Goal: Transaction & Acquisition: Purchase product/service

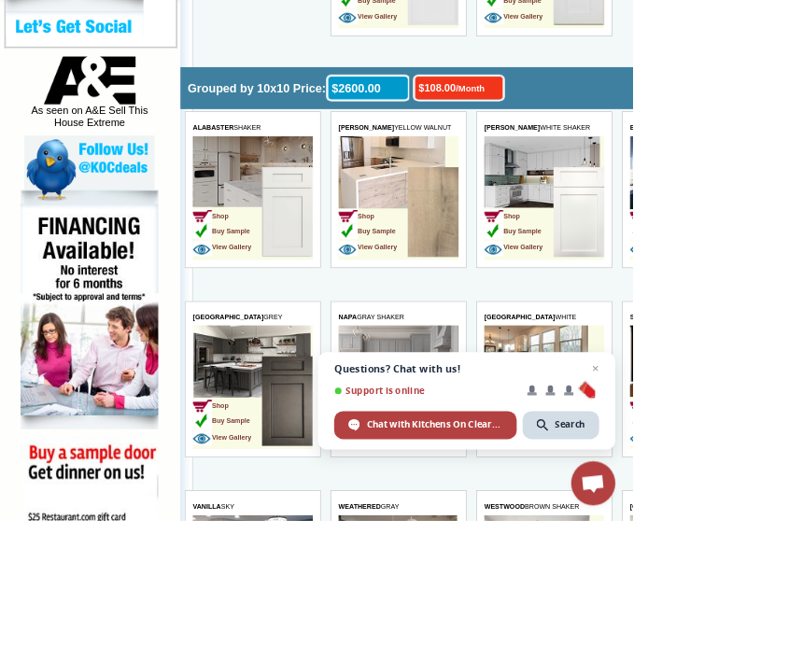
scroll to position [939, 0]
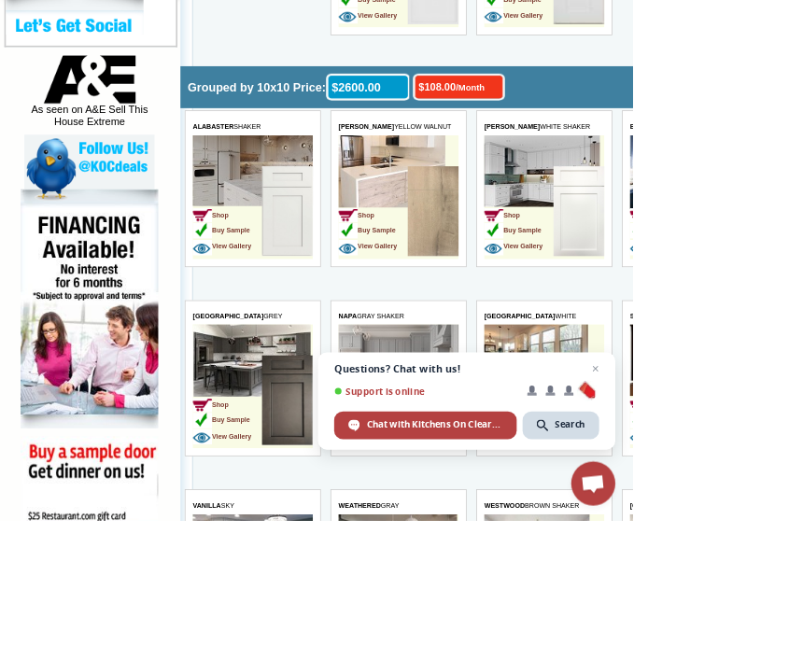
click at [470, 608] on img at bounding box center [500, 623] width 64 height 114
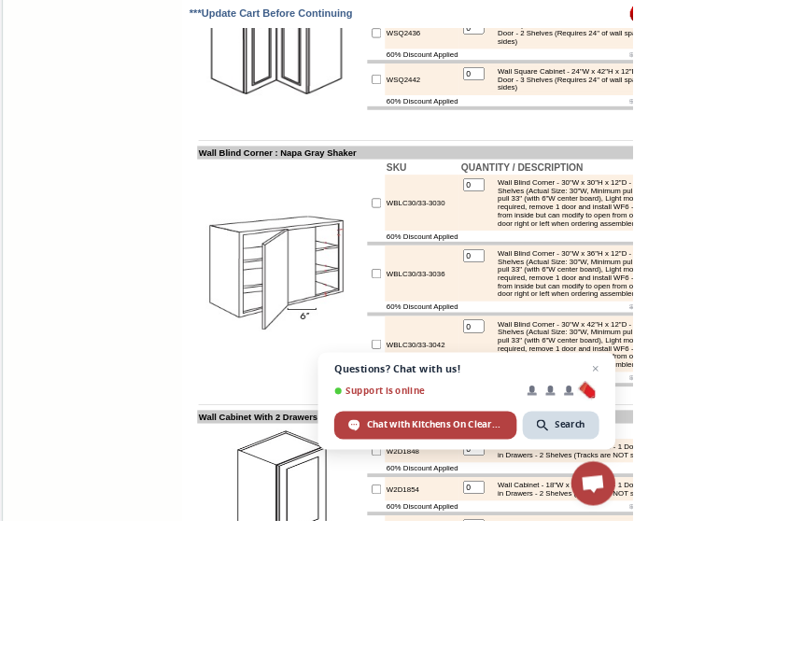
scroll to position [4646, 0]
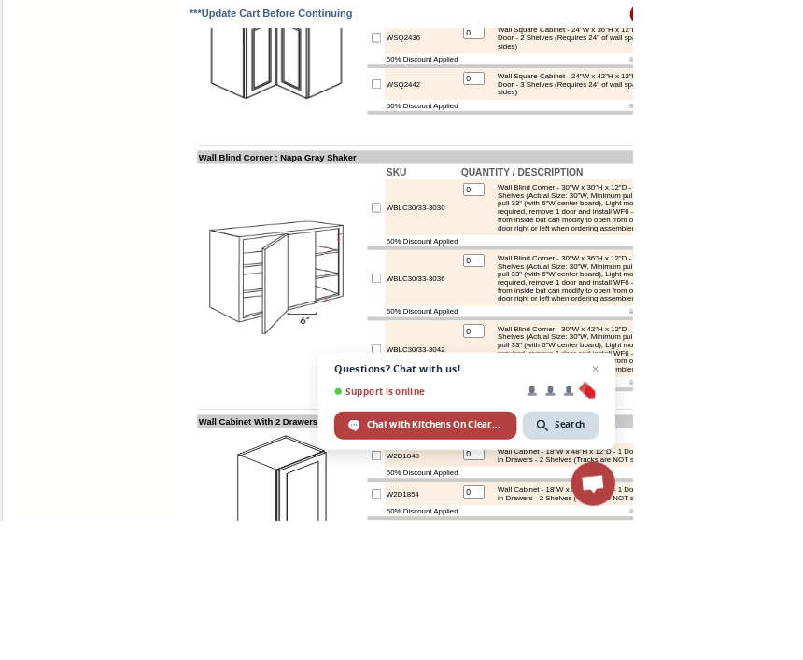
click at [733, 570] on span "Questions? Chat with us! Support is online Chat with Kitchens On Clearance Sear…" at bounding box center [591, 508] width 377 height 123
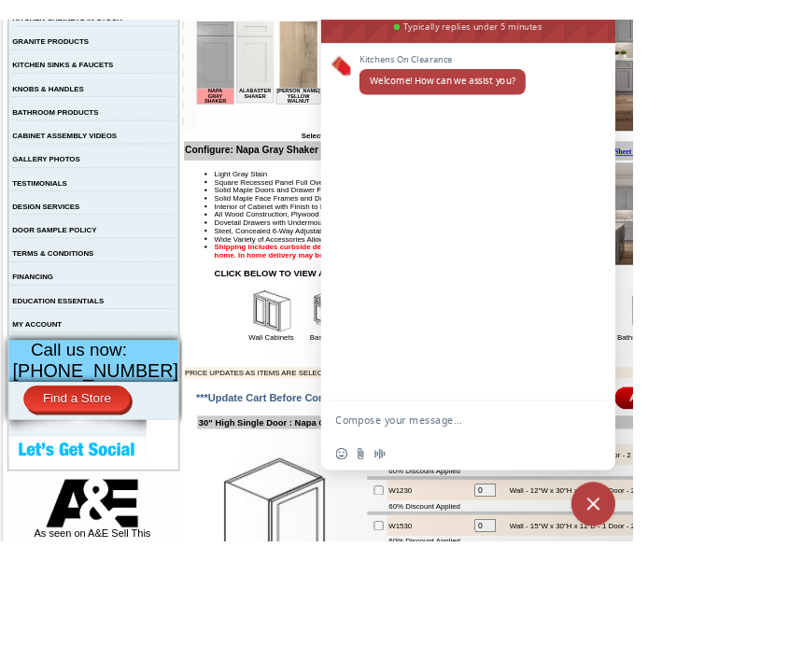
scroll to position [0, 0]
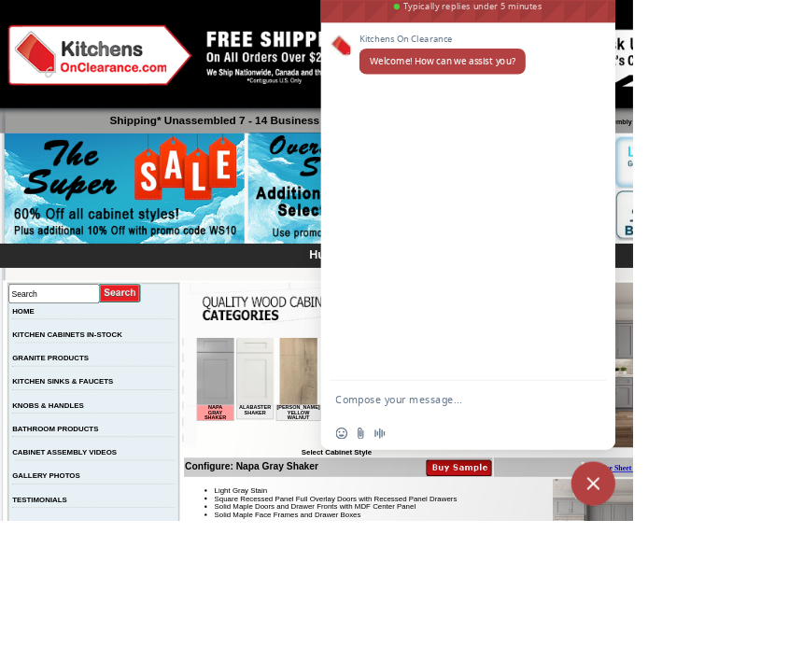
click at [375, 307] on img at bounding box center [540, 239] width 452 height 143
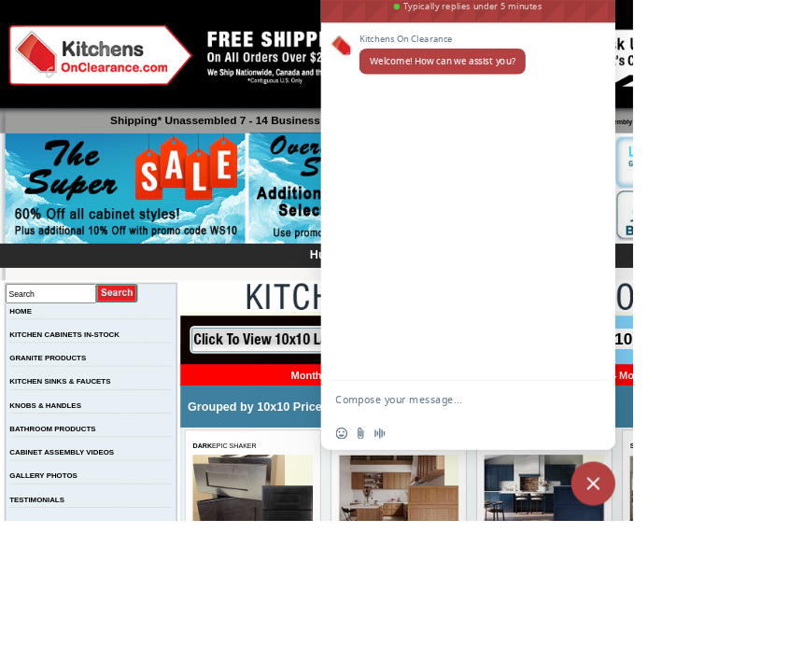
click at [737, 455] on div "Kitchens On Clearance Welcome! How can we assist you?" at bounding box center [593, 256] width 373 height 454
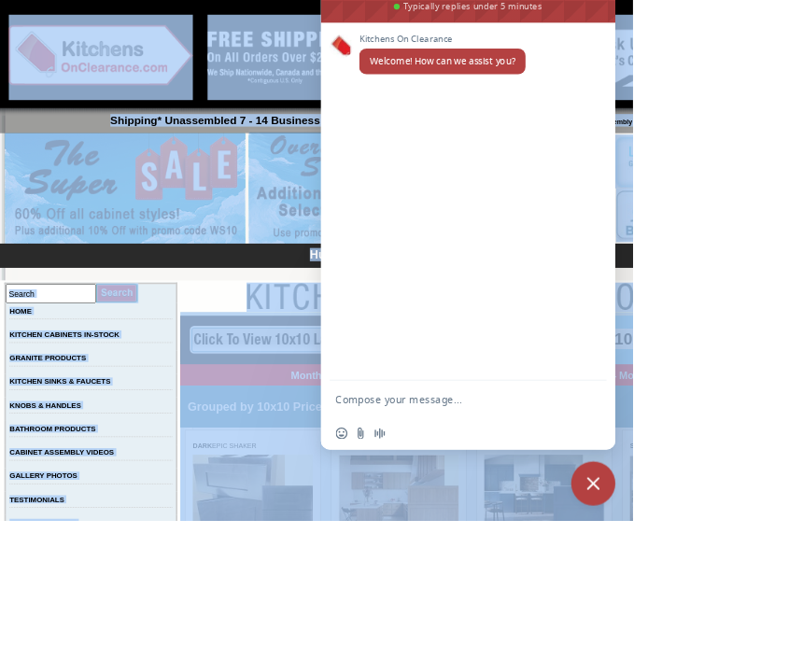
click at [780, 641] on span "Close chat" at bounding box center [752, 613] width 56 height 56
